Goal: Information Seeking & Learning: Learn about a topic

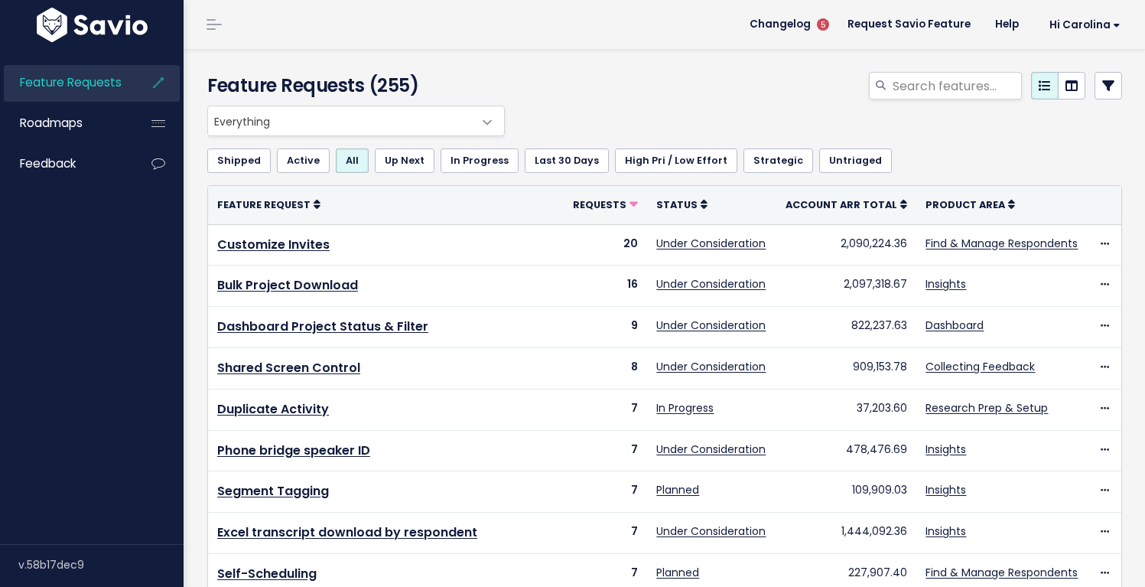
click at [327, 109] on span "Everything" at bounding box center [340, 120] width 265 height 29
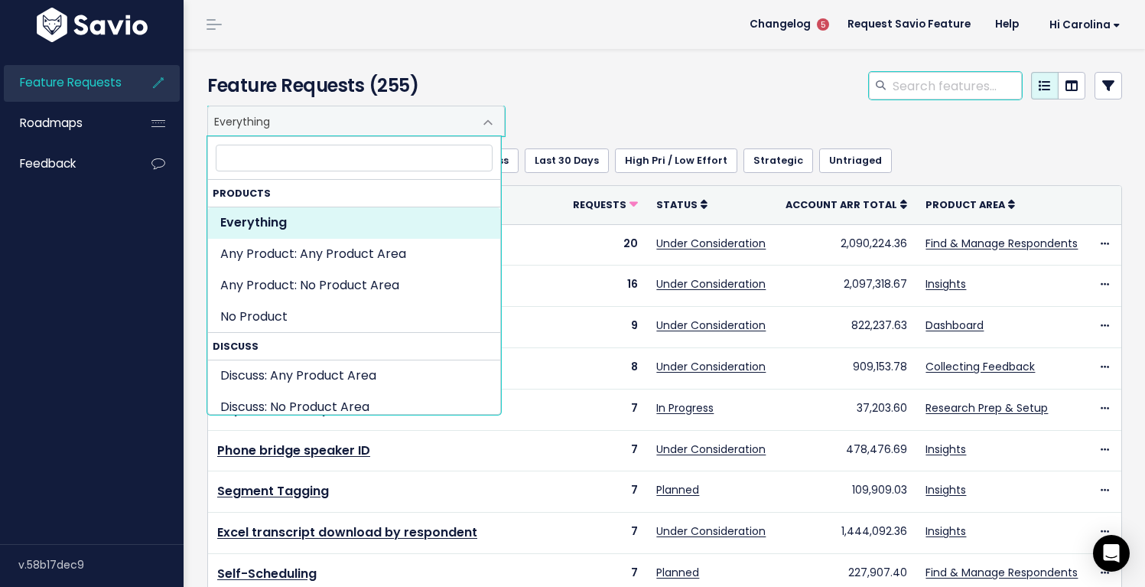
click at [920, 89] on input "search" at bounding box center [956, 86] width 131 height 28
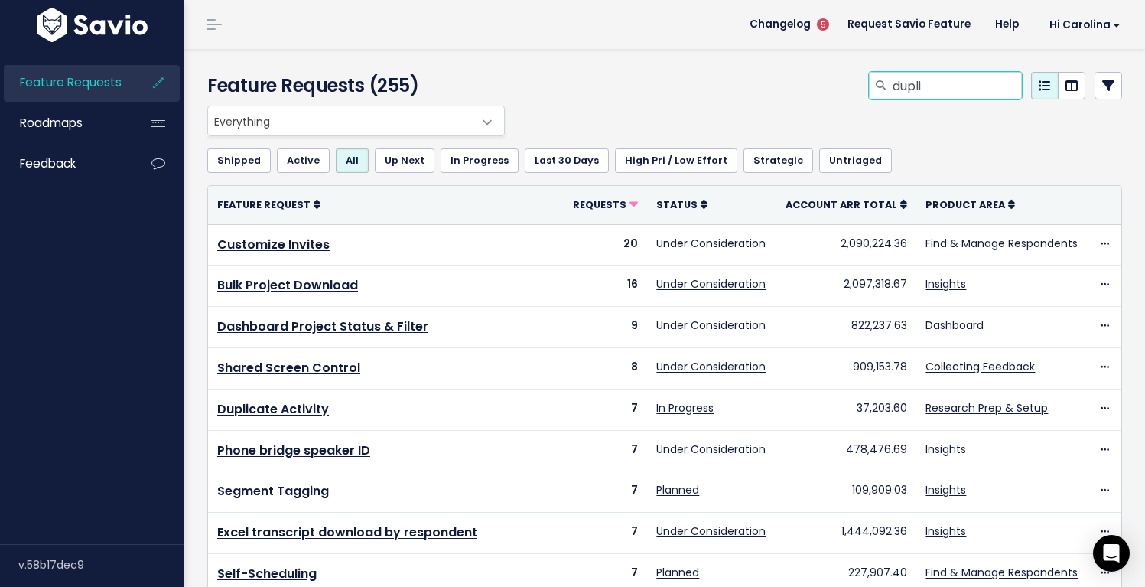
type input "dupli"
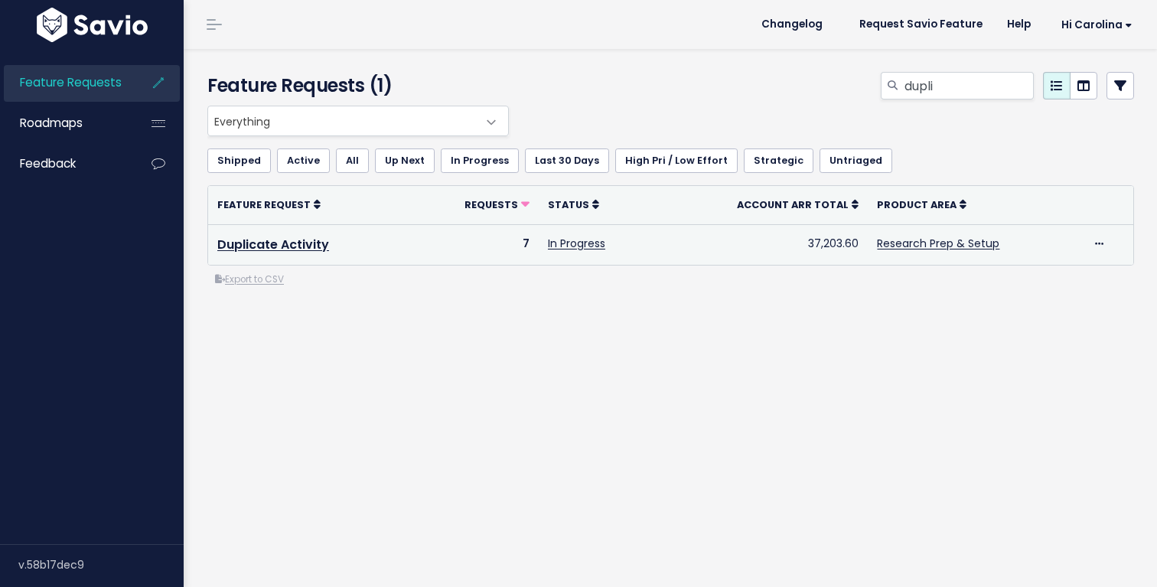
click at [470, 243] on td "7" at bounding box center [475, 244] width 127 height 41
click at [305, 243] on link "Duplicate Activity" at bounding box center [273, 245] width 112 height 18
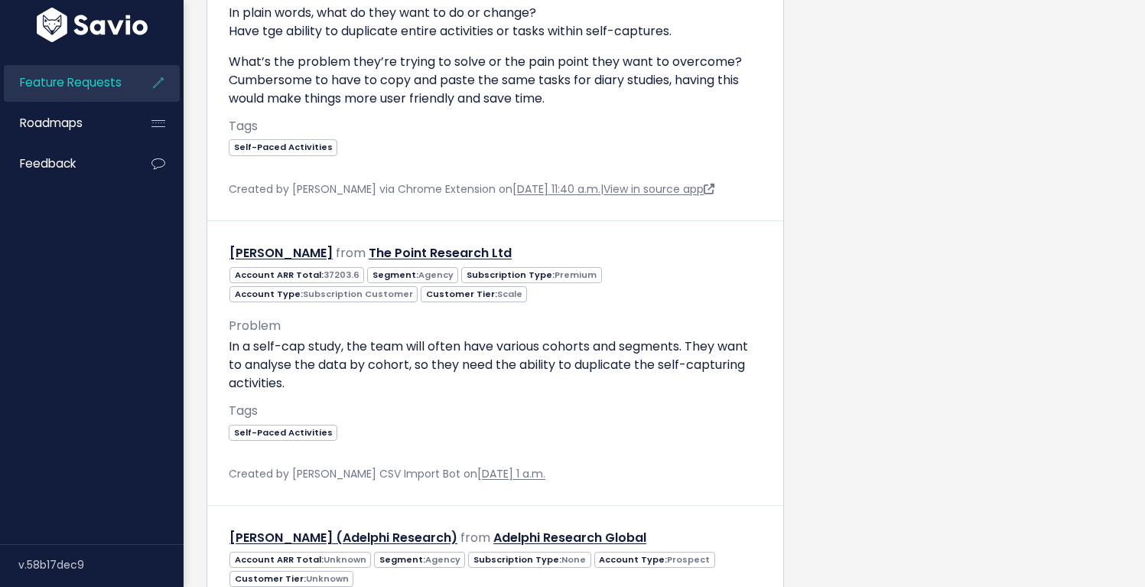
scroll to position [1529, 0]
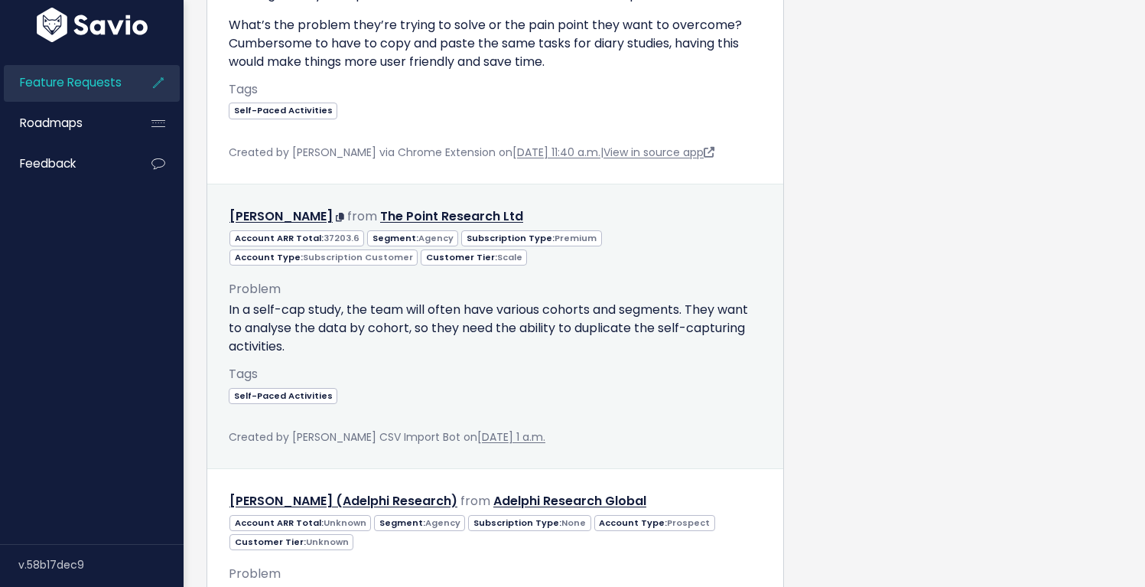
click at [701, 228] on div "Account ARR Total: 37203.6 Segment: Agency Subscription Type: Premium Account T…" at bounding box center [495, 247] width 556 height 38
click at [436, 363] on div "Tags Self-Paced Activities" at bounding box center [495, 395] width 533 height 64
click at [419, 301] on p "In a self-cap study, the team will often have various cohorts and segments. The…" at bounding box center [495, 328] width 533 height 55
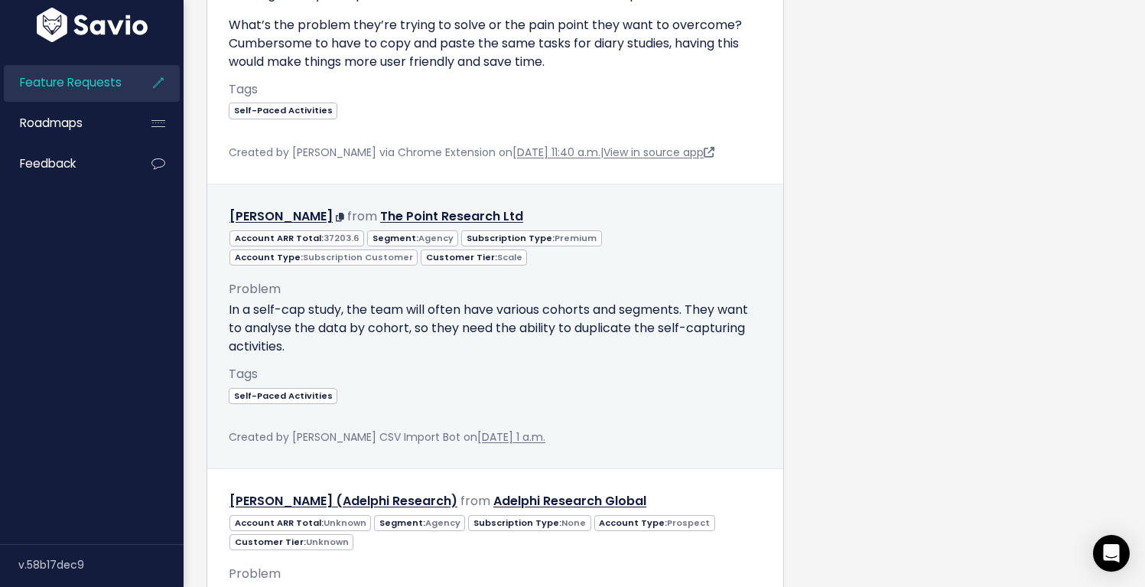
click at [441, 318] on div "Problem In a self-cap study, the team will often have various cohorts and segme…" at bounding box center [495, 346] width 533 height 161
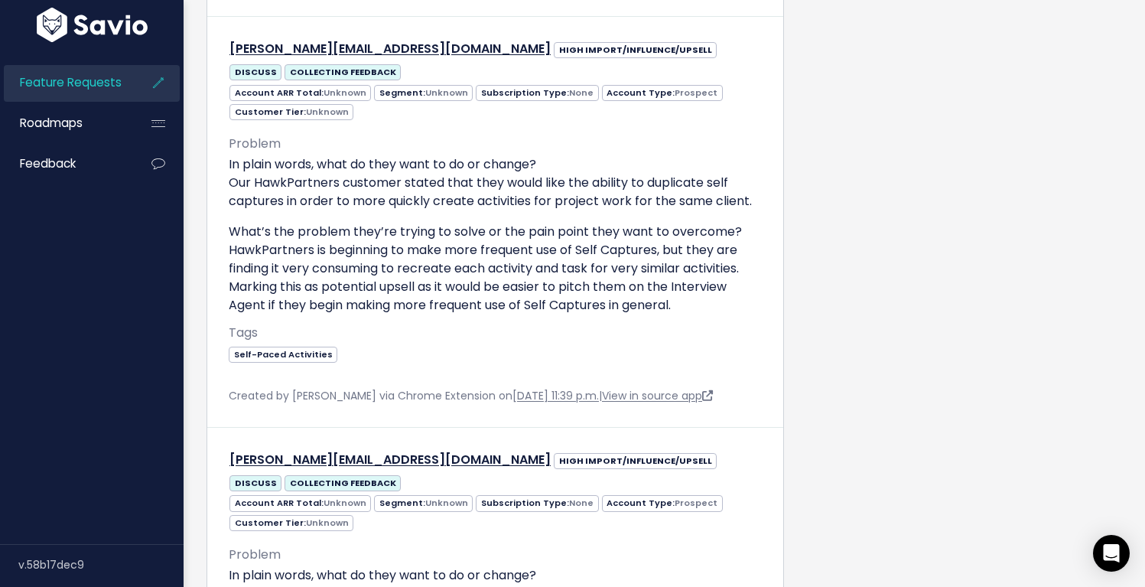
scroll to position [0, 0]
